Goal: Navigation & Orientation: Go to known website

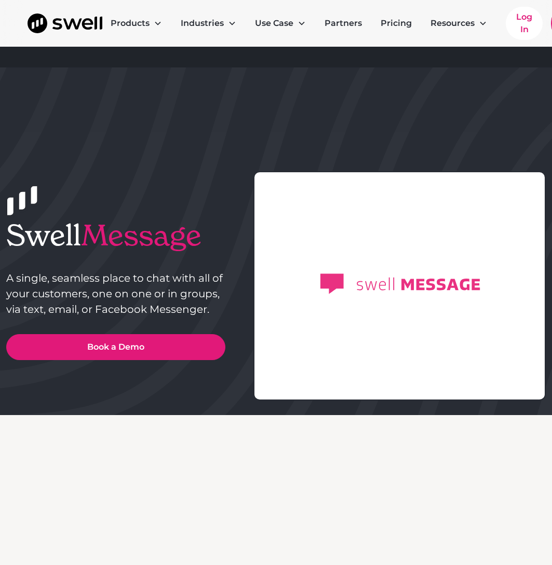
click at [495, 25] on nav "Products Online Reputation Management Patient Experience Management Employee Ex…" at bounding box center [350, 23] width 496 height 47
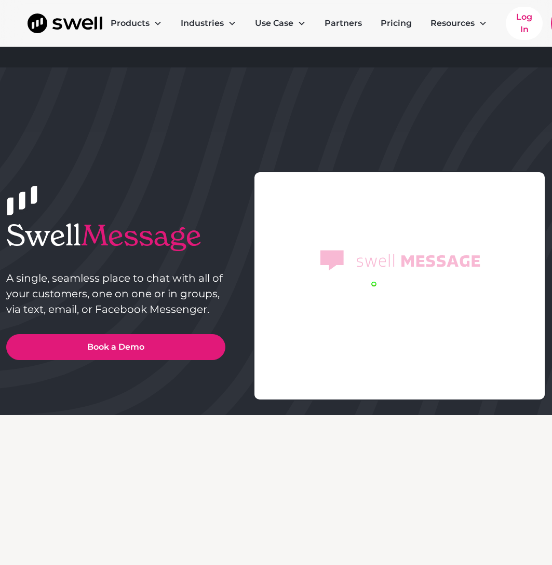
click at [503, 23] on nav "Products Online Reputation Management Patient Experience Management Employee Ex…" at bounding box center [350, 23] width 496 height 47
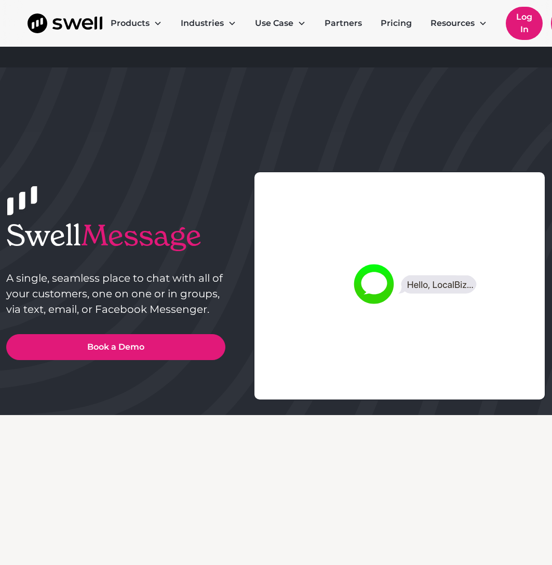
click at [534, 20] on link "Log In" at bounding box center [524, 23] width 37 height 33
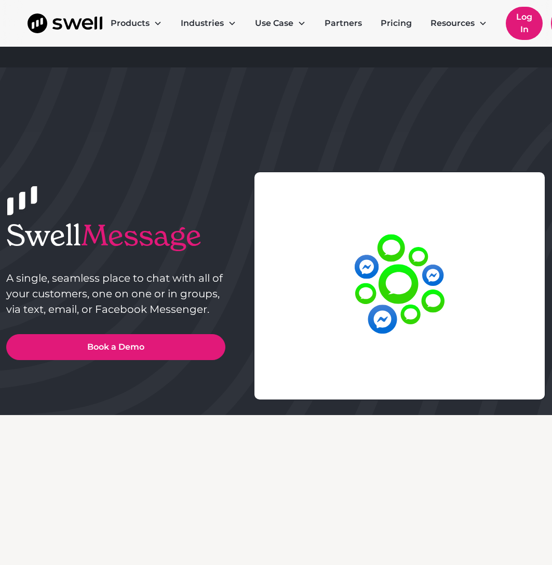
click at [520, 31] on link "Log In" at bounding box center [524, 23] width 37 height 33
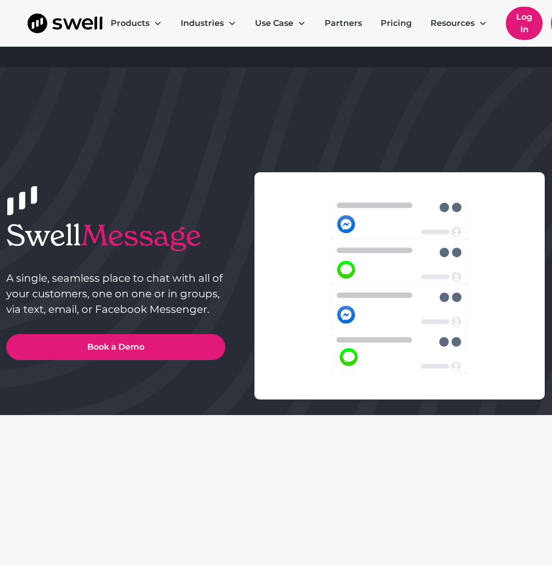
click at [535, 20] on link "Log In" at bounding box center [524, 23] width 37 height 33
click at [534, 25] on link "Log In" at bounding box center [524, 23] width 37 height 33
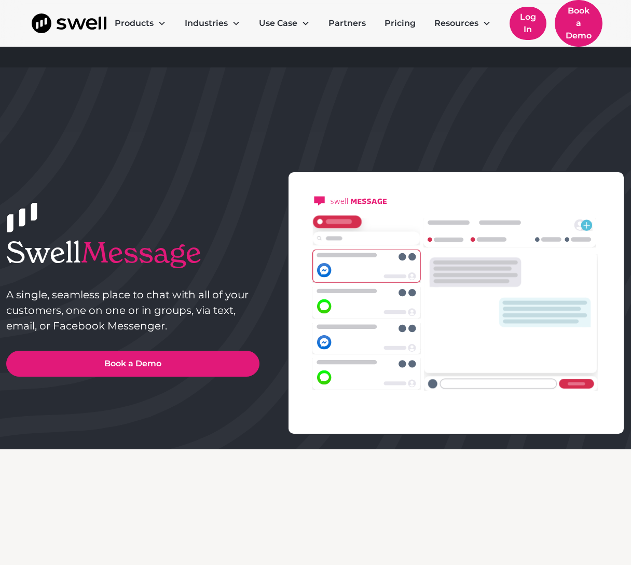
click at [514, 25] on link "Log In" at bounding box center [528, 23] width 37 height 33
click at [515, 24] on link "Log In" at bounding box center [528, 23] width 37 height 33
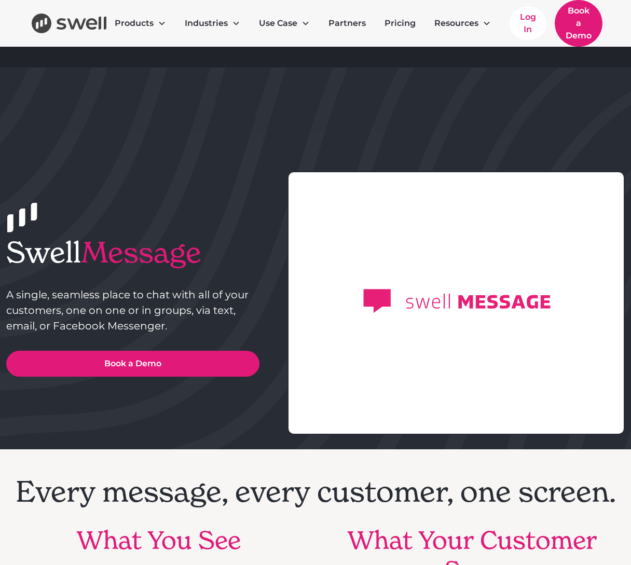
click at [86, 30] on img "home" at bounding box center [69, 23] width 75 height 20
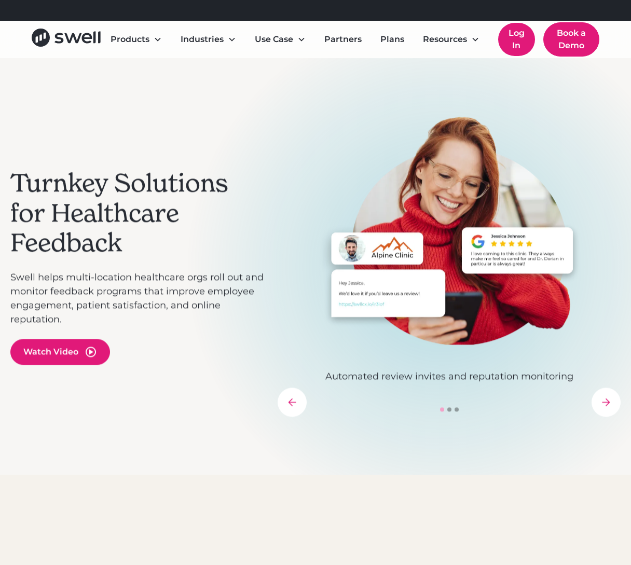
click at [519, 42] on link "Log In" at bounding box center [516, 39] width 37 height 33
